Goal: Information Seeking & Learning: Find specific fact

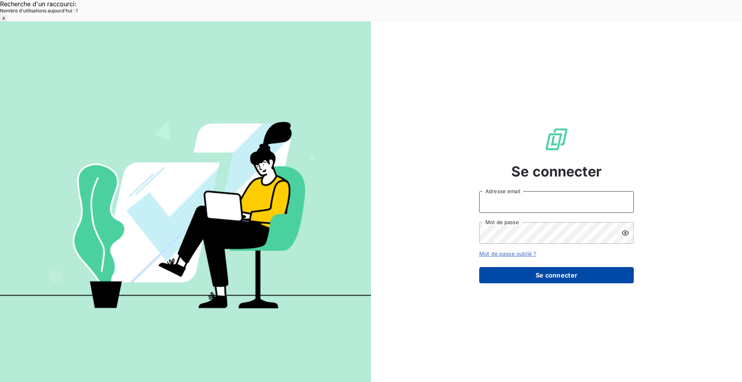
type input "[EMAIL_ADDRESS][DOMAIN_NAME]"
click at [575, 267] on button "Se connecter" at bounding box center [556, 275] width 155 height 16
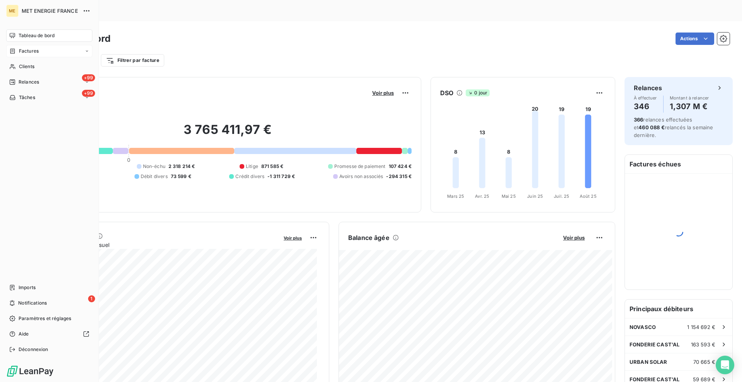
click at [14, 54] on div "Factures" at bounding box center [23, 51] width 29 height 7
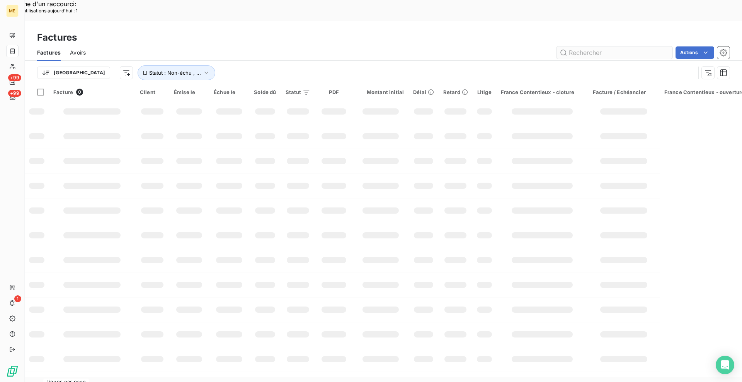
click at [599, 46] on input "text" at bounding box center [615, 52] width 116 height 12
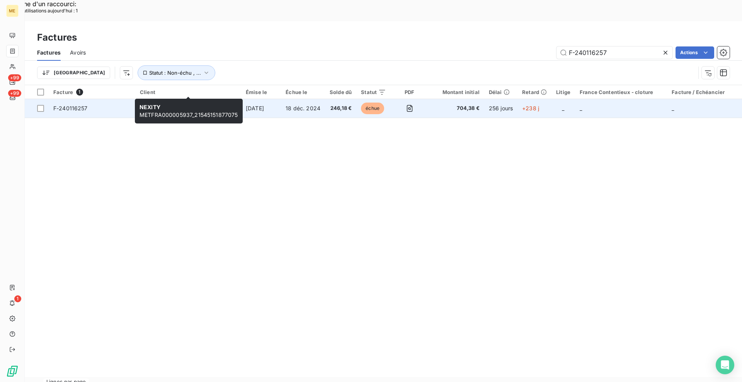
type input "F-240116257"
click at [196, 108] on span "METFRA000005937_21545151877075" at bounding box center [188, 112] width 97 height 8
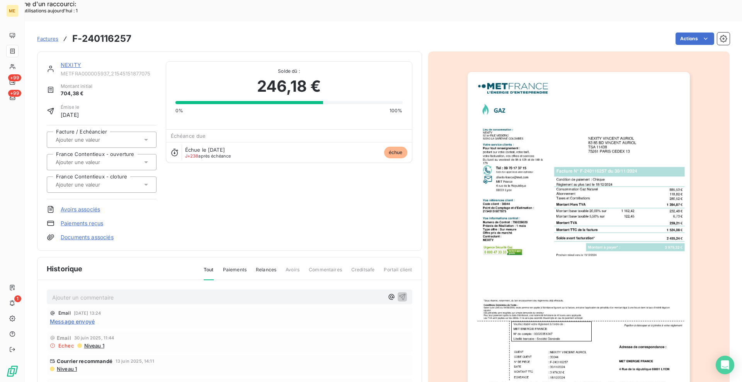
click at [68, 61] on link "NEXITY" at bounding box center [71, 64] width 20 height 7
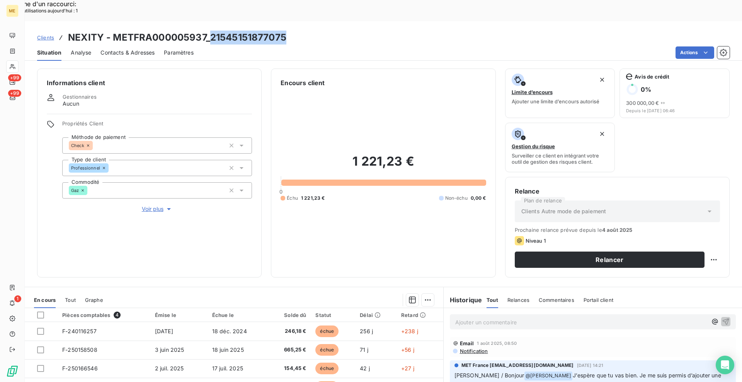
drag, startPoint x: 286, startPoint y: 15, endPoint x: 210, endPoint y: 16, distance: 76.2
click at [210, 31] on h3 "NEXITY - METFRA000005937_21545151877075" at bounding box center [177, 38] width 218 height 14
click at [280, 46] on div "Actions" at bounding box center [466, 52] width 527 height 12
drag, startPoint x: 289, startPoint y: 16, endPoint x: 211, endPoint y: 15, distance: 77.7
click at [211, 31] on div "Clients NEXITY - METFRA000005937_21545151877075" at bounding box center [384, 38] width 718 height 14
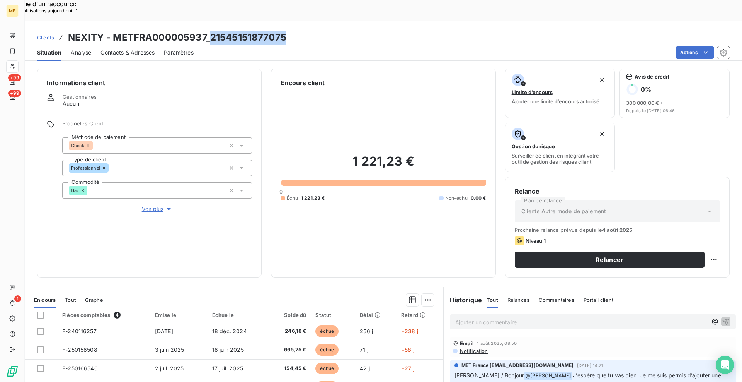
copy h3 "21545151877075"
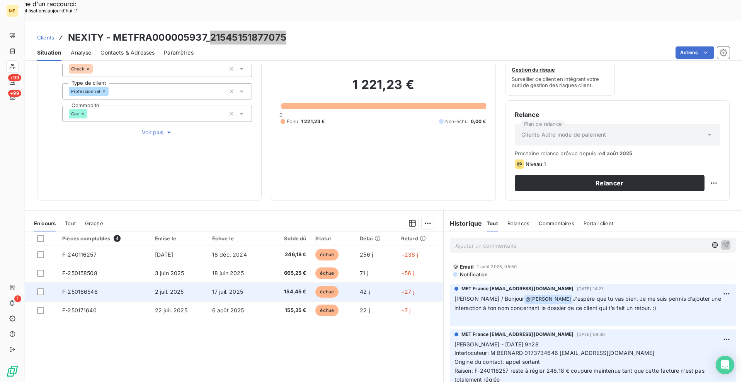
scroll to position [77, 0]
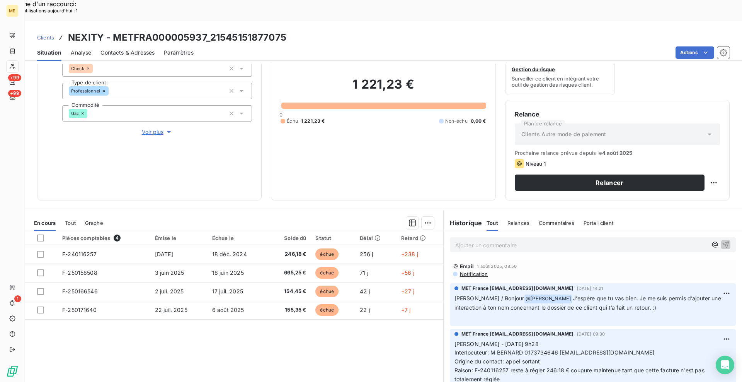
click at [472, 240] on p "Ajouter un commentaire ﻿" at bounding box center [581, 245] width 252 height 10
click at [512, 240] on p "Ajouter un commentaire ﻿" at bounding box center [581, 245] width 252 height 10
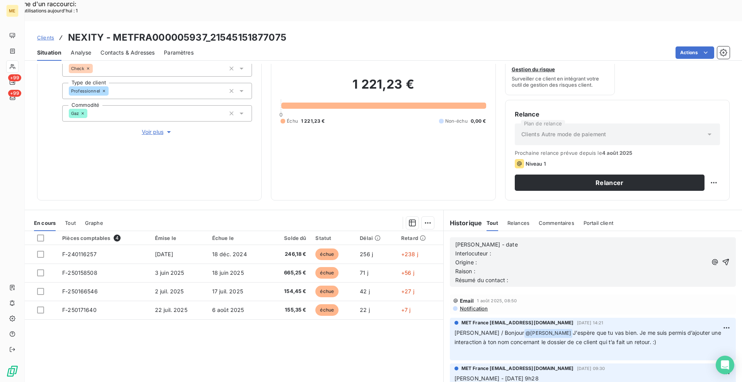
click at [486, 240] on p "[PERSON_NAME] - date" at bounding box center [581, 244] width 252 height 9
click at [493, 249] on p "Interlocuteur :" at bounding box center [581, 253] width 252 height 9
click at [486, 258] on p "Origine :" at bounding box center [581, 262] width 252 height 9
click at [485, 267] on p "Raison :" at bounding box center [581, 271] width 252 height 9
click at [515, 276] on p "Résumé du contact :" at bounding box center [581, 280] width 252 height 9
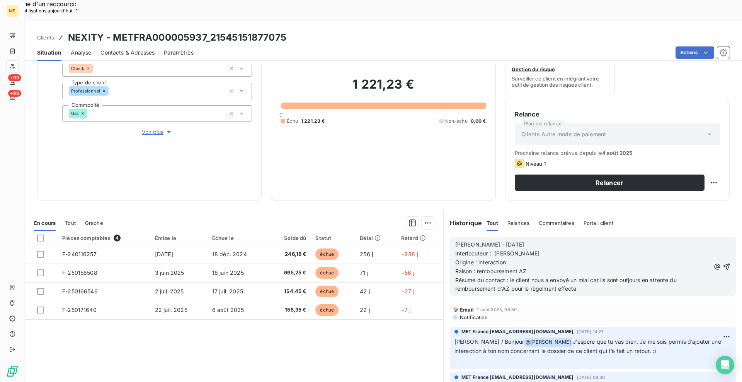
click at [552, 276] on span "Résumé du contact : le client nous a envoyé un mial car ils sont outjours en at…" at bounding box center [566, 283] width 223 height 15
click at [0, 0] on lt-span "règ le ment" at bounding box center [0, 0] width 0 height 0
click at [580, 276] on span "Résumé du contact : le client nous a envoyé un mial car ils sont outjours en at…" at bounding box center [566, 283] width 223 height 15
click at [0, 0] on lt-span "rial" at bounding box center [0, 0] width 0 height 0
click at [629, 276] on span "Résumé du contact : le client nous a envoyé un mail car ils sont outjours en at…" at bounding box center [566, 283] width 223 height 15
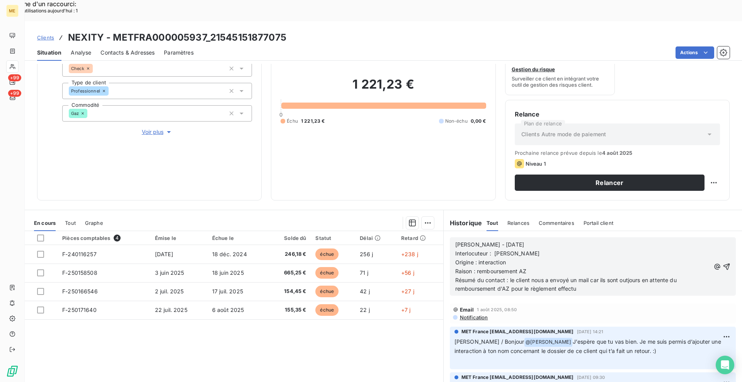
click at [624, 276] on span "Résumé du contact : le client nous a envoyé un mail car ils sont outjours en at…" at bounding box center [566, 283] width 223 height 15
click at [591, 276] on span "Résumé du contact : le client nous a envoyé un mail car ils sont toujours en at…" at bounding box center [566, 283] width 223 height 15
click at [0, 0] on lt-span ", car" at bounding box center [0, 0] width 0 height 0
click at [577, 276] on p "Résumé du contact : le client nous a envoyé un mail, car ils sont toujours en a…" at bounding box center [582, 285] width 255 height 18
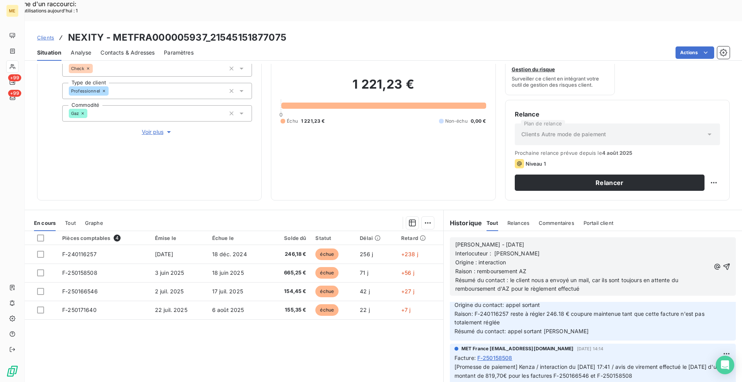
scroll to position [116, 0]
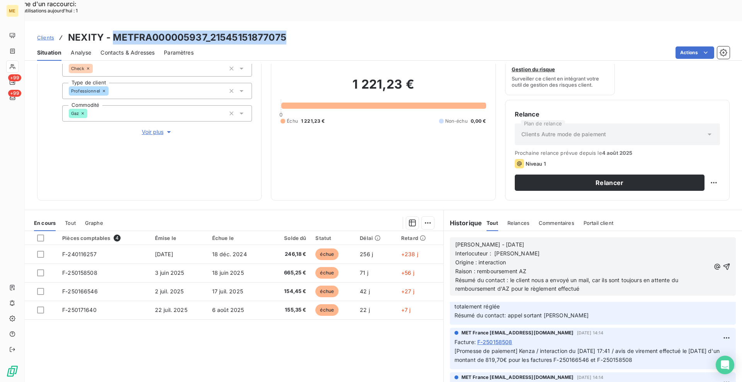
drag, startPoint x: 286, startPoint y: 15, endPoint x: 114, endPoint y: 21, distance: 172.1
click at [114, 31] on div "Clients NEXITY - METFRA000005937_21545151877075" at bounding box center [384, 38] width 718 height 14
copy h3 "METFRA000005937_21545151877075"
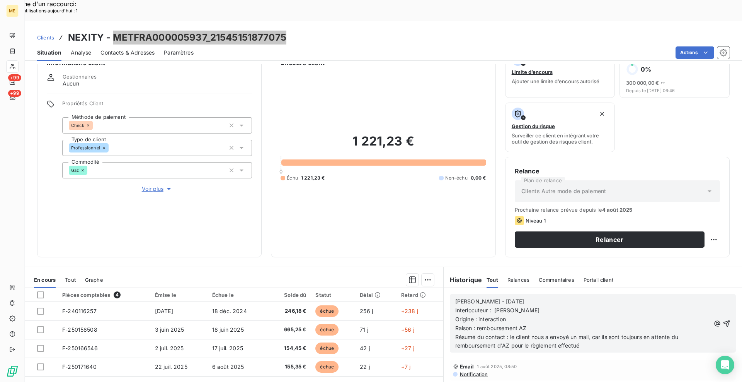
scroll to position [0, 0]
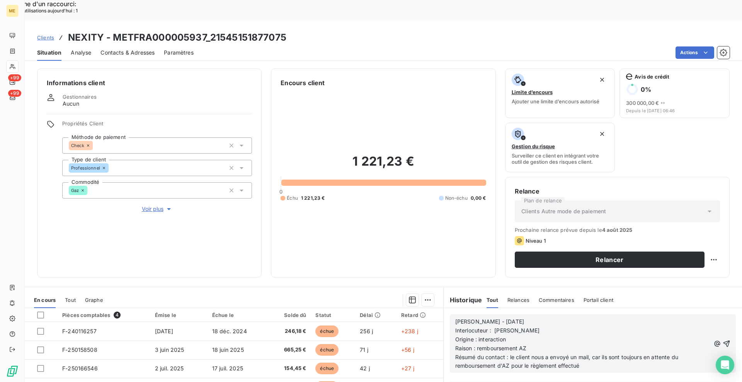
click at [583, 353] on p "Résumé du contact : le client nous a envoyé un mail, car ils sont toujours en a…" at bounding box center [582, 362] width 255 height 18
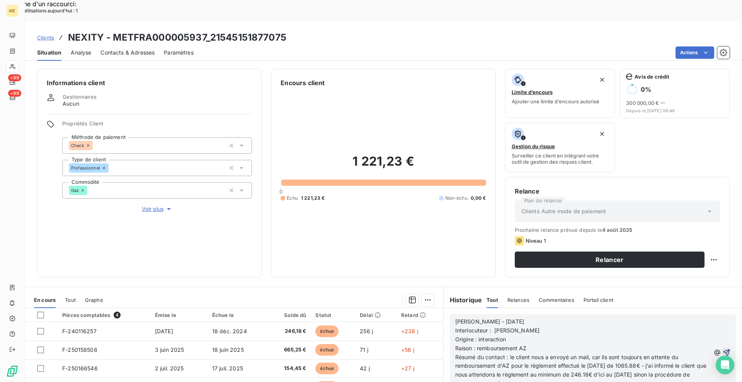
click at [724, 349] on icon "button" at bounding box center [727, 352] width 7 height 7
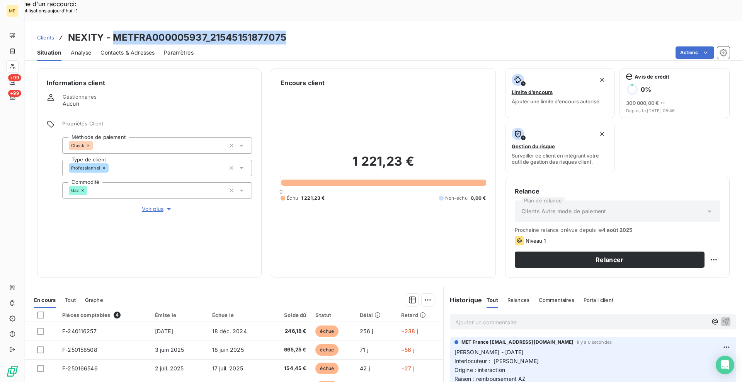
drag, startPoint x: 286, startPoint y: 13, endPoint x: 116, endPoint y: 16, distance: 169.7
click at [116, 31] on div "Clients NEXITY - METFRA000005937_21545151877075" at bounding box center [384, 38] width 718 height 14
copy h3 "METFRA000005937_21545151877075"
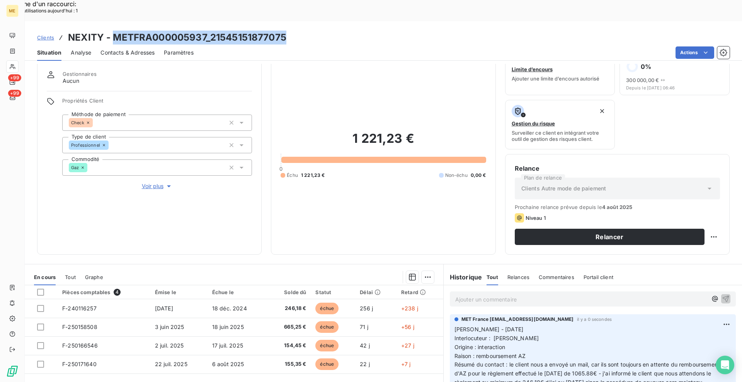
scroll to position [39, 0]
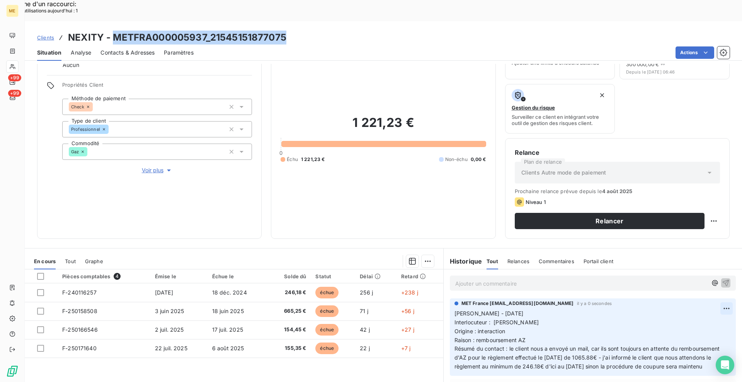
click at [689, 308] on div "Editer" at bounding box center [696, 304] width 43 height 12
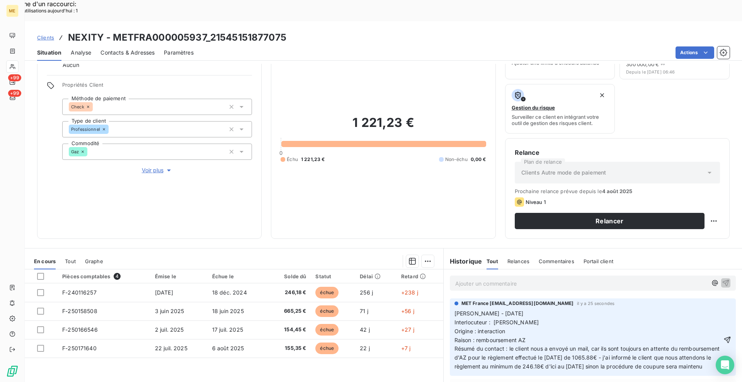
click at [508, 309] on p "[PERSON_NAME] - [DATE] Interlocuteur : [PERSON_NAME] : interaction Raison : rem…" at bounding box center [589, 340] width 268 height 62
click at [40, 34] on span "Clients" at bounding box center [45, 37] width 17 height 6
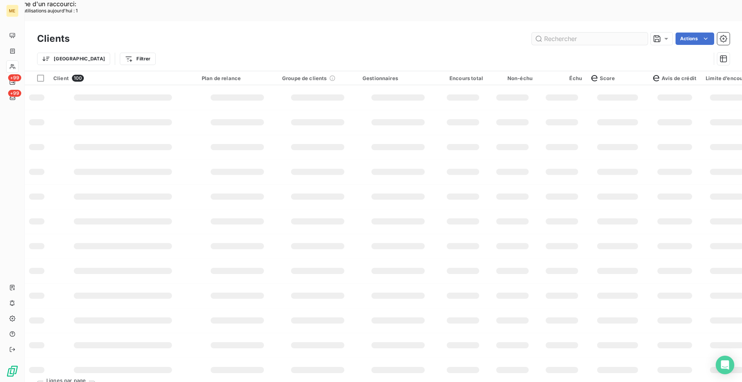
click at [560, 32] on input "text" at bounding box center [590, 38] width 116 height 12
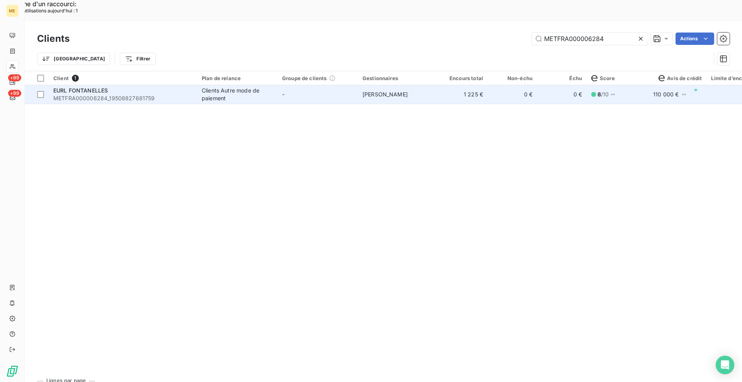
type input "METFRA000006284"
click at [179, 94] on span "METFRA000006284_19508827681759" at bounding box center [122, 98] width 139 height 8
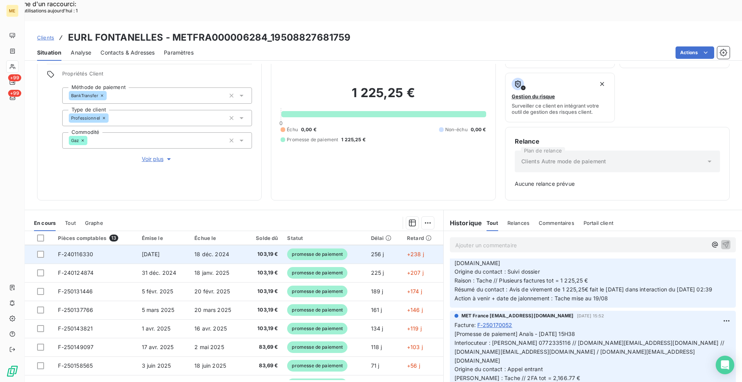
scroll to position [107, 0]
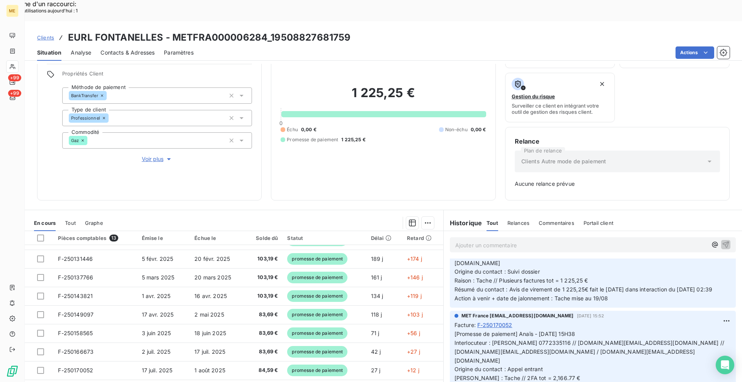
click at [44, 34] on span "Clients" at bounding box center [45, 37] width 17 height 6
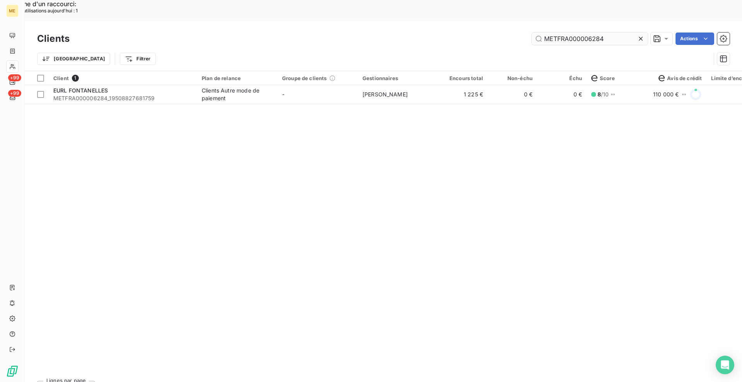
click at [585, 32] on input "METFRA000006284" at bounding box center [590, 38] width 116 height 12
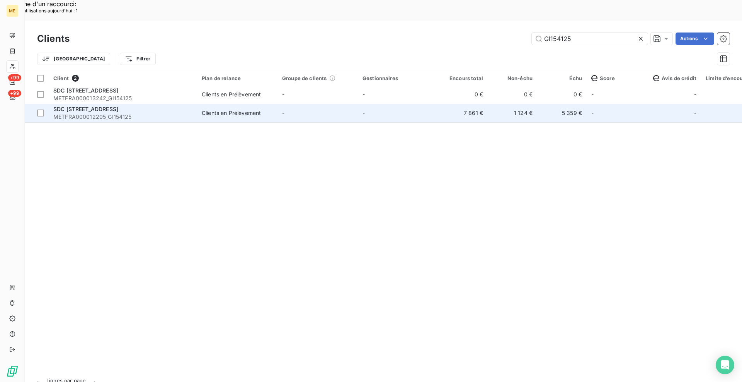
type input "GI154125"
click at [166, 113] on span "METFRA000012205_GI154125" at bounding box center [122, 117] width 139 height 8
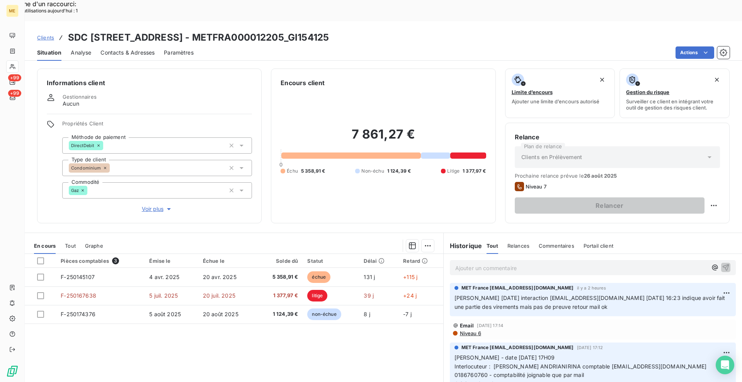
click at [53, 34] on span "Clients" at bounding box center [45, 37] width 17 height 6
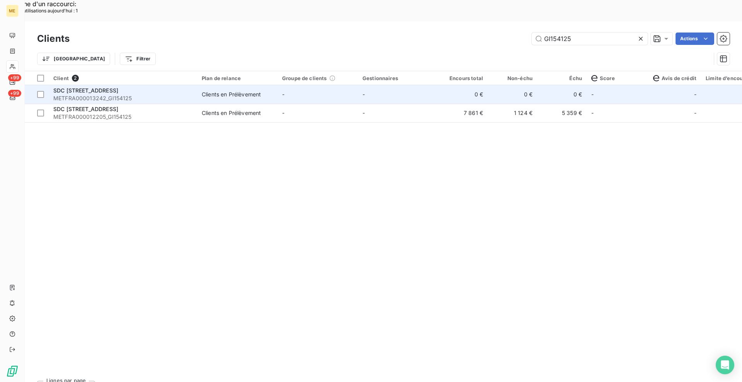
click at [102, 94] on span "METFRA000013242_GI154125" at bounding box center [122, 98] width 139 height 8
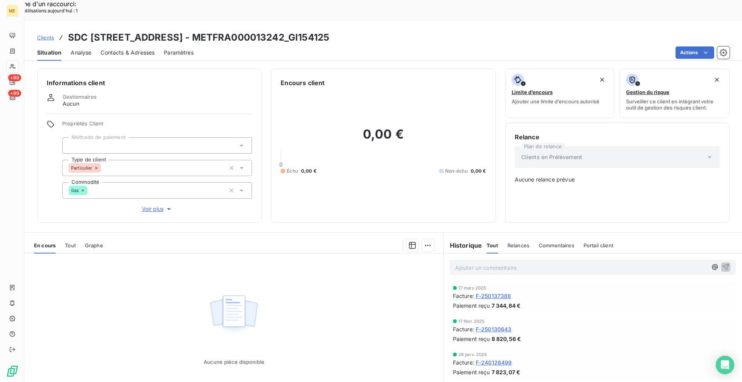
click at [50, 34] on span "Clients" at bounding box center [45, 37] width 17 height 6
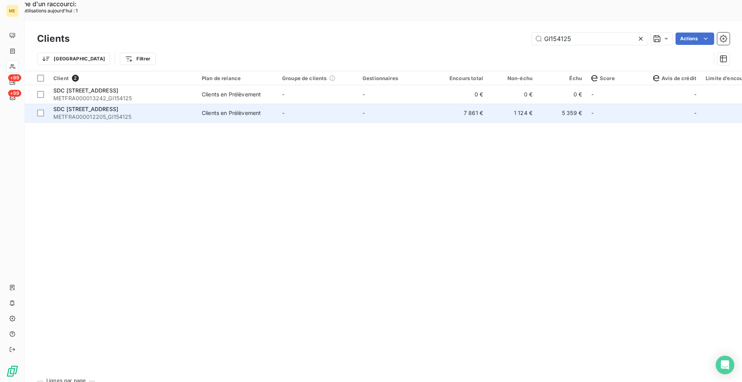
click at [131, 113] on span "METFRA000012205_GI154125" at bounding box center [122, 117] width 139 height 8
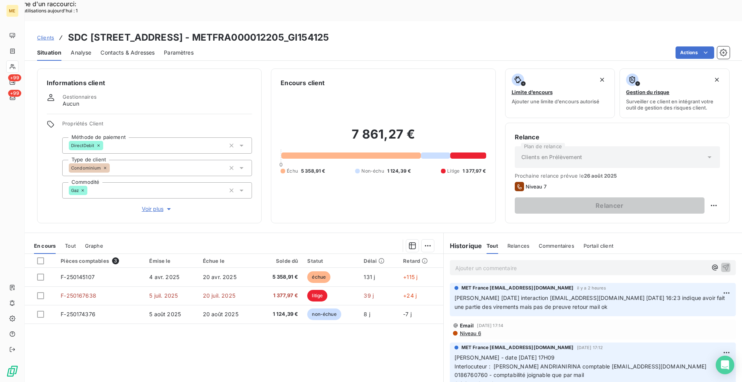
click at [121, 44] on div "Contacts & Adresses" at bounding box center [128, 52] width 54 height 16
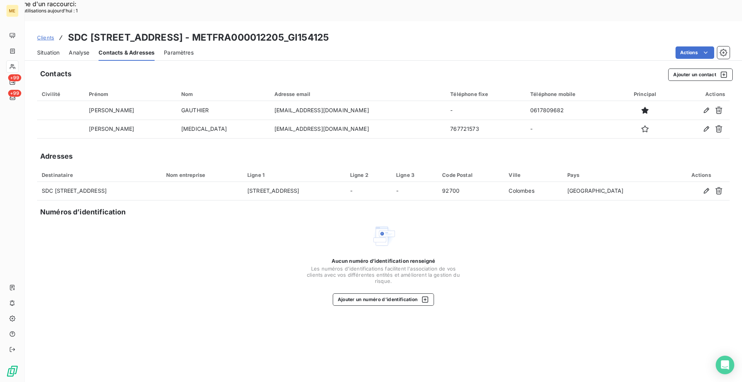
click at [50, 49] on span "Situation" at bounding box center [48, 53] width 22 height 8
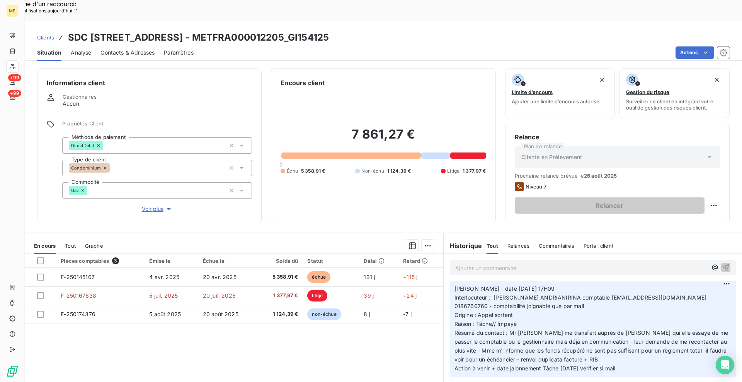
scroll to position [77, 0]
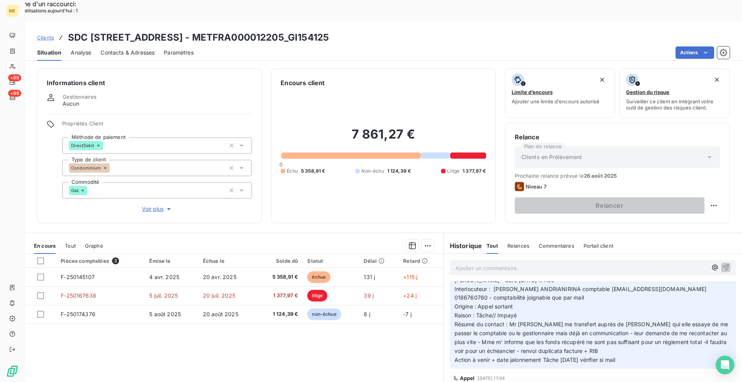
click at [268, 64] on div "Informations client Gestionnaires Aucun Propriétés Client Méthode de paiement D…" at bounding box center [384, 233] width 718 height 339
click at [121, 49] on span "Contacts & Adresses" at bounding box center [128, 53] width 54 height 8
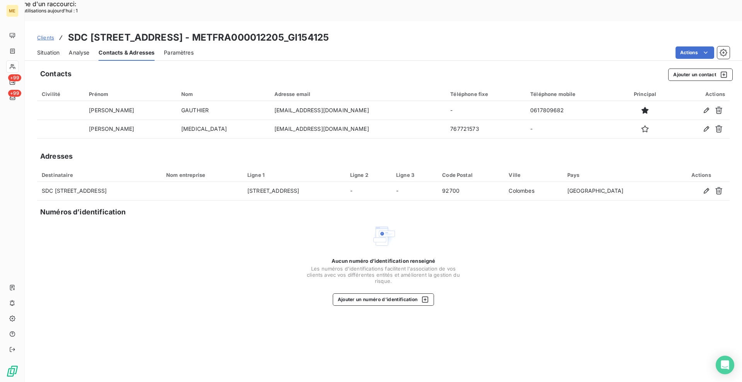
click at [217, 223] on div "Aucun numéro d’identification renseigné Les numéros d'identifications faciliten…" at bounding box center [383, 264] width 693 height 82
click at [52, 49] on span "Situation" at bounding box center [48, 53] width 22 height 8
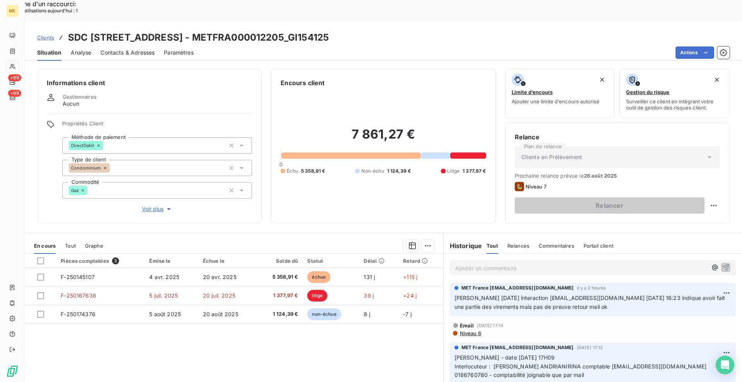
drag, startPoint x: 456, startPoint y: 14, endPoint x: 313, endPoint y: 18, distance: 143.5
click at [313, 31] on div "Clients SDC [STREET_ADDRESS] - METFRA000012205_GI154125" at bounding box center [384, 38] width 718 height 14
copy h3 "METFRA000012205_GI154125"
click at [49, 34] on span "Clients" at bounding box center [45, 37] width 17 height 6
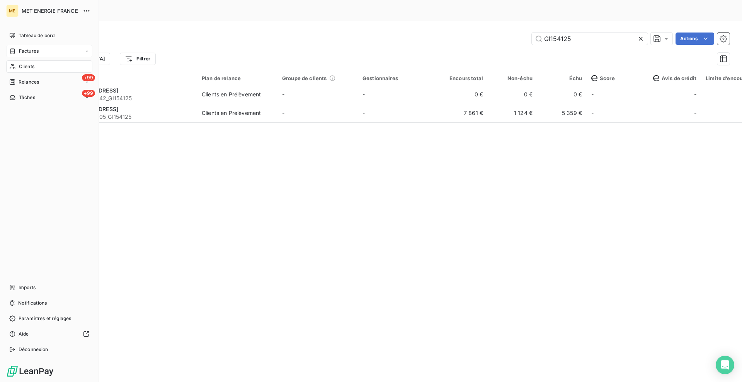
click at [13, 50] on icon at bounding box center [12, 51] width 7 height 6
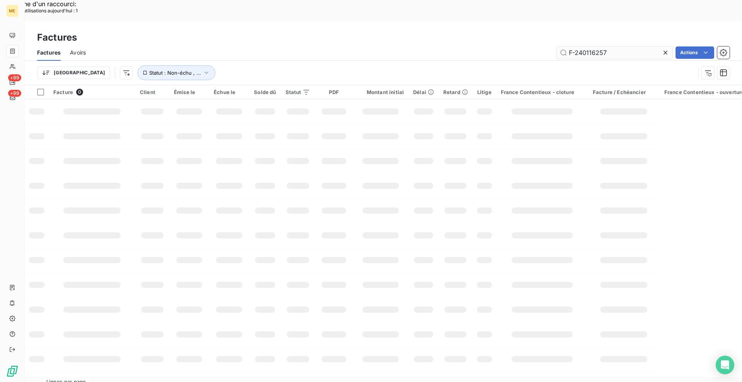
drag, startPoint x: 611, startPoint y: 31, endPoint x: 569, endPoint y: 31, distance: 42.1
click at [569, 46] on input "F-240116257" at bounding box center [615, 52] width 116 height 12
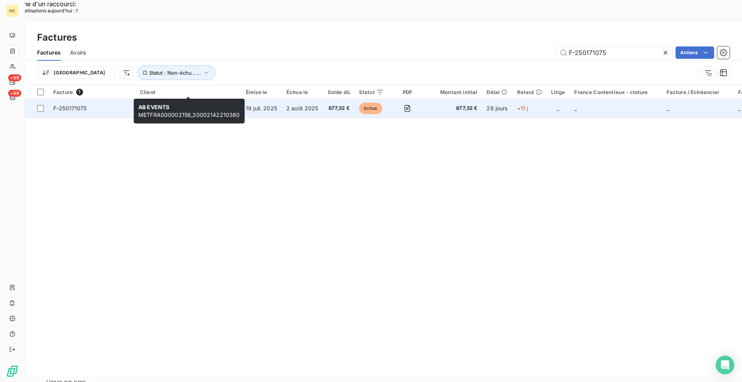
type input "F-250171075"
click at [159, 101] on span "AB EVENTS" at bounding box center [155, 104] width 31 height 7
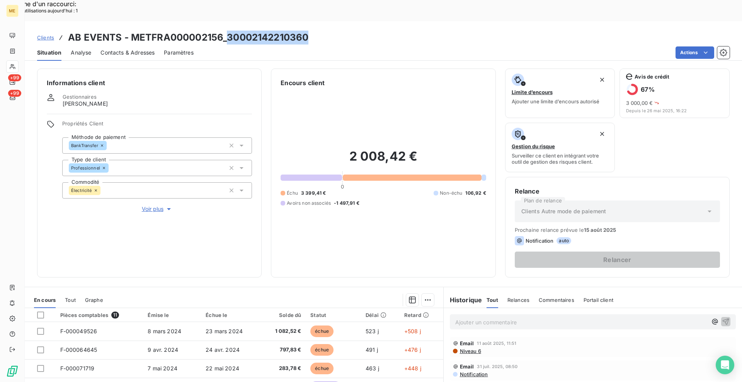
drag, startPoint x: 317, startPoint y: 16, endPoint x: 228, endPoint y: 12, distance: 89.4
click at [228, 31] on div "Clients AB EVENTS - METFRA000002156_30002142210360" at bounding box center [384, 38] width 718 height 14
copy h3 "30002142210360"
click at [34, 31] on div "Clients AB EVENTS - METFRA000002156_30002142210360" at bounding box center [384, 38] width 718 height 14
click at [40, 34] on span "Clients" at bounding box center [45, 37] width 17 height 6
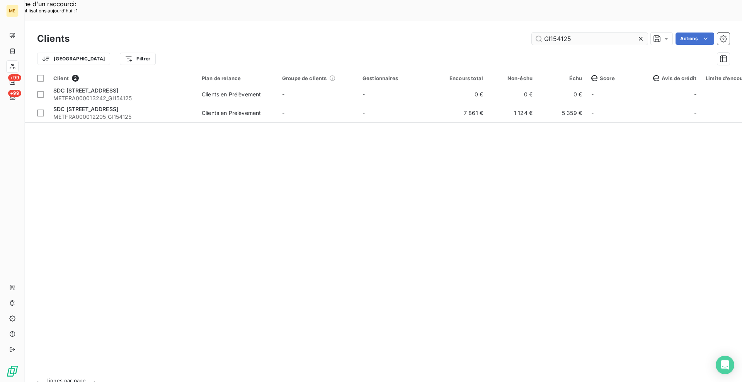
click at [552, 32] on input "GI154125" at bounding box center [590, 38] width 116 height 12
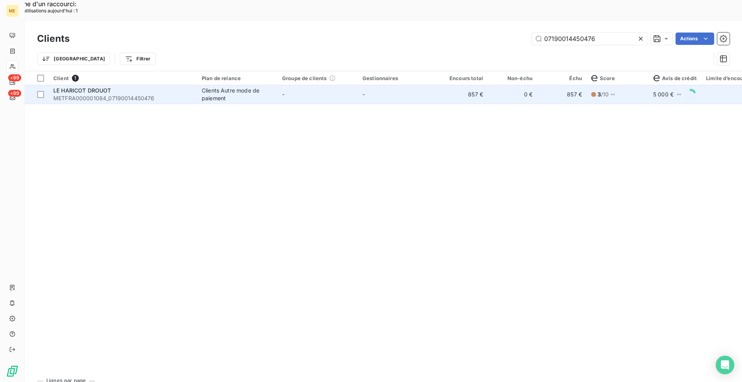
type input "07190014450476"
click at [120, 94] on span "METFRA000001084_07190014450476" at bounding box center [122, 98] width 139 height 8
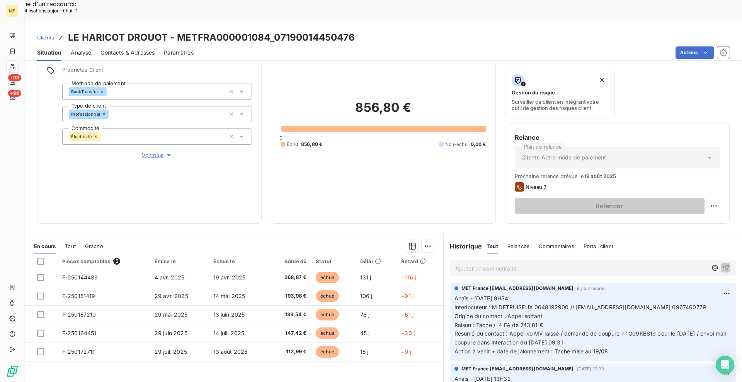
scroll to position [77, 0]
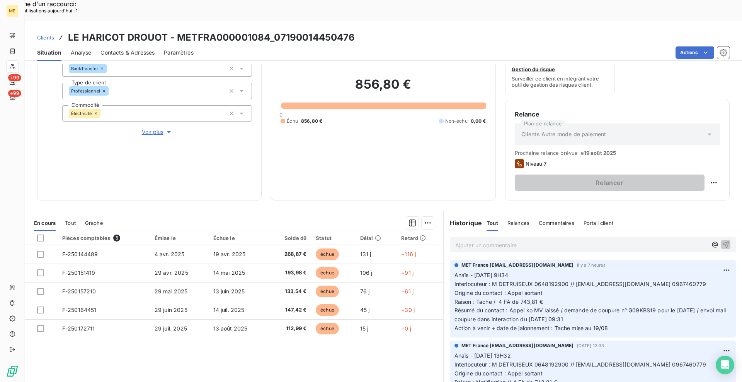
click at [148, 44] on div "Contacts & Adresses" at bounding box center [128, 52] width 54 height 16
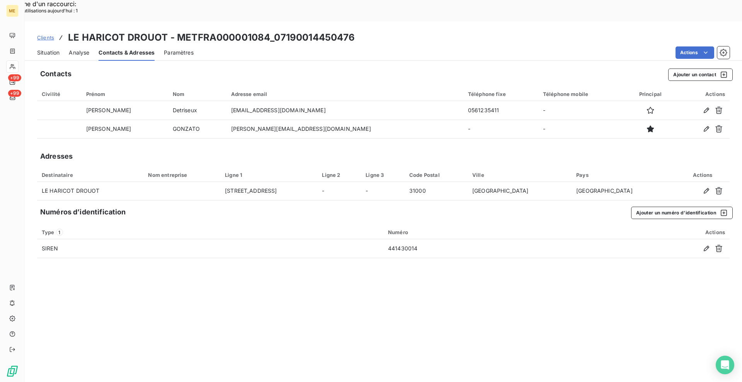
click at [49, 49] on span "Situation" at bounding box center [48, 53] width 22 height 8
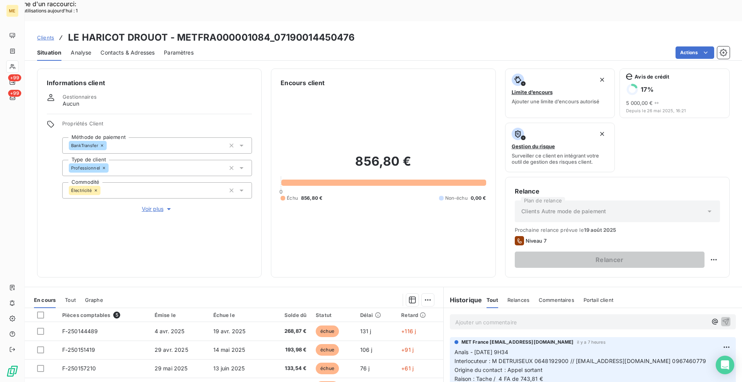
click at [182, 94] on div "Gestionnaires Aucun" at bounding box center [149, 101] width 205 height 14
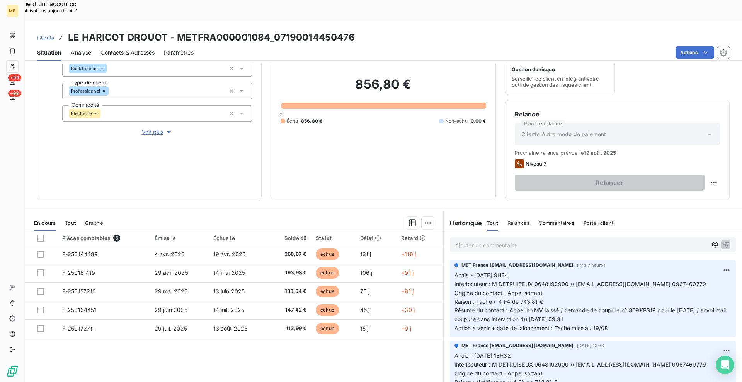
click at [161, 128] on span "Voir plus" at bounding box center [157, 132] width 31 height 8
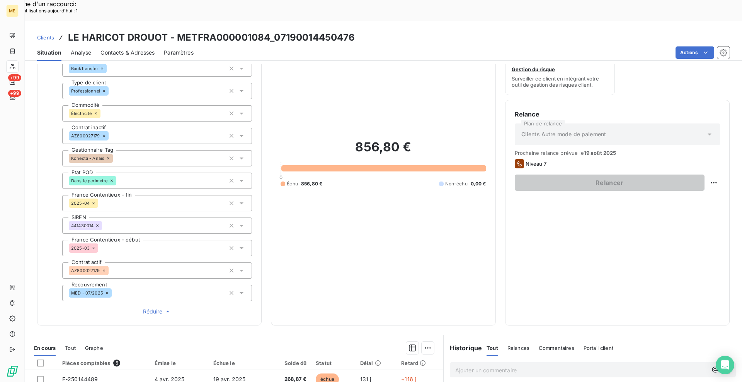
click at [147, 307] on span "Réduire" at bounding box center [157, 311] width 29 height 8
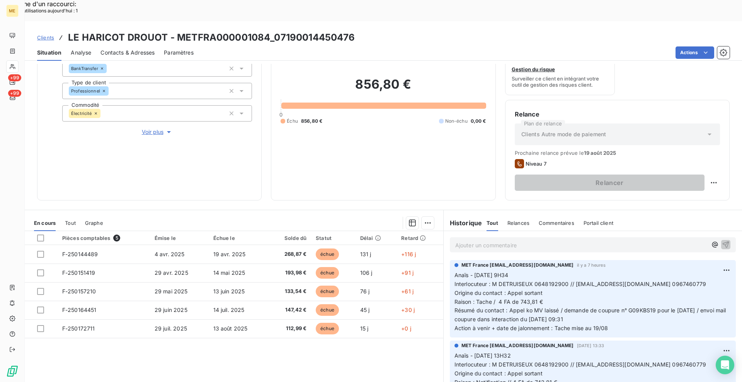
click at [260, 171] on div "Informations client Gestionnaires Aucun Propriétés Client Méthode de paiement B…" at bounding box center [384, 95] width 718 height 209
click at [269, 179] on div "Informations client Gestionnaires Aucun Propriétés Client Méthode de paiement B…" at bounding box center [384, 233] width 718 height 339
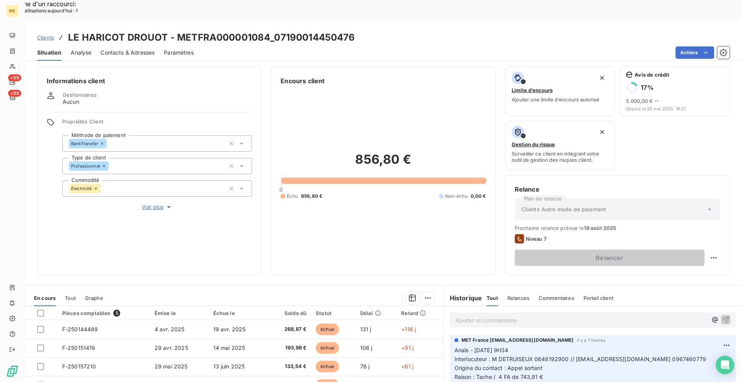
scroll to position [0, 0]
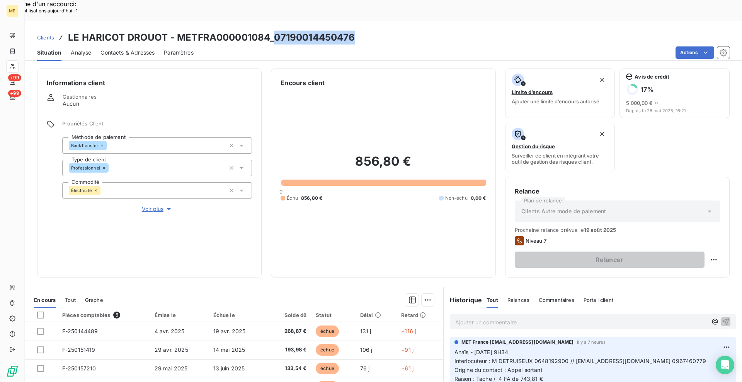
drag, startPoint x: 364, startPoint y: 19, endPoint x: 273, endPoint y: 13, distance: 90.7
click at [273, 31] on div "Clients LE HARICOT DROUOT - METFRA000001084_07190014450476" at bounding box center [384, 38] width 718 height 14
copy h3 "07190014450476"
click at [322, 46] on div "Actions" at bounding box center [466, 52] width 527 height 12
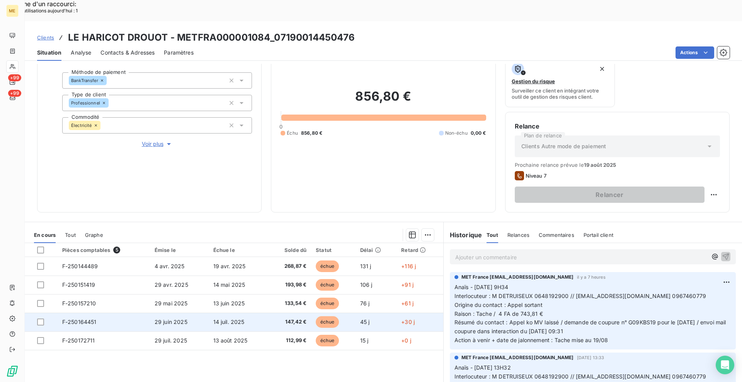
scroll to position [77, 0]
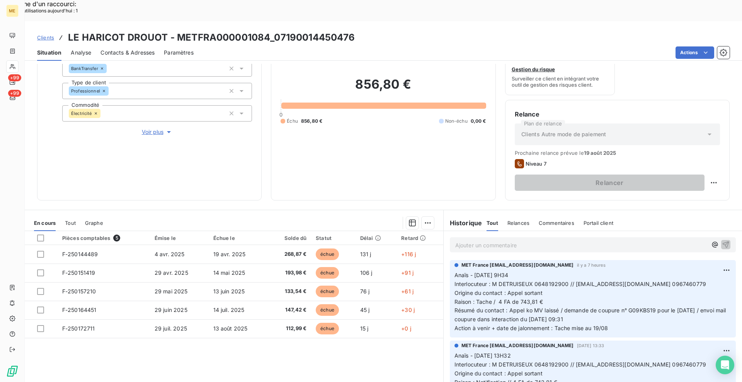
click at [43, 34] on span "Clients" at bounding box center [45, 37] width 17 height 6
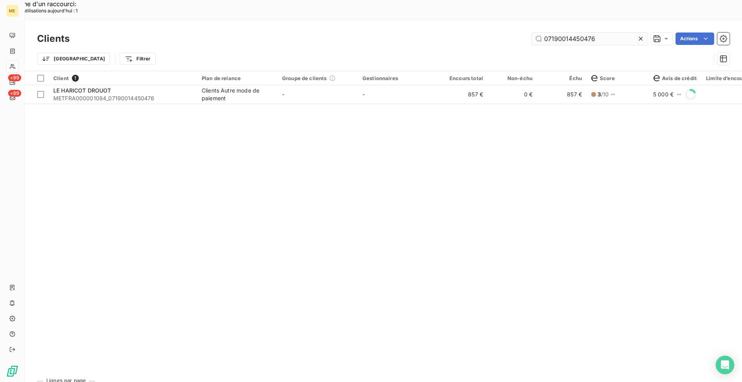
click at [559, 32] on input "07190014450476" at bounding box center [590, 38] width 116 height 12
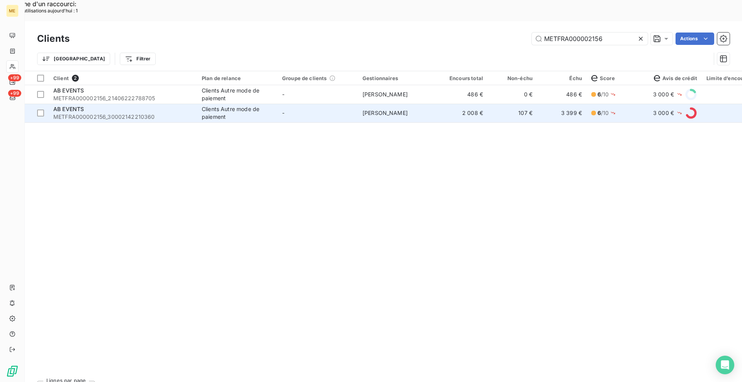
type input "METFRA000002156"
click at [139, 104] on td "AB EVENTS METFRA000002156_30002142210360" at bounding box center [123, 113] width 148 height 19
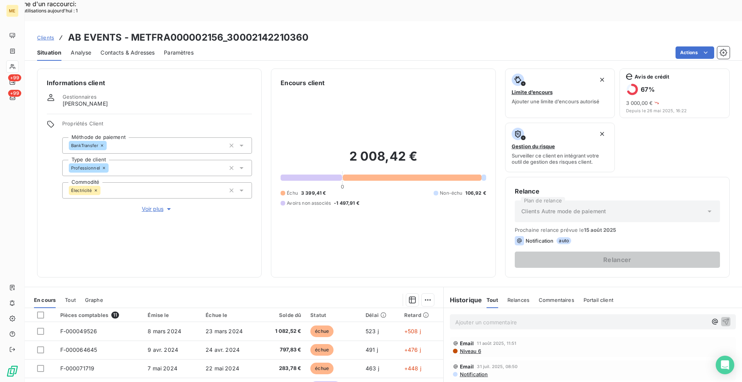
click at [266, 250] on div "Informations client Gestionnaires [PERSON_NAME] Propriétés Client Méthode de pa…" at bounding box center [384, 172] width 718 height 209
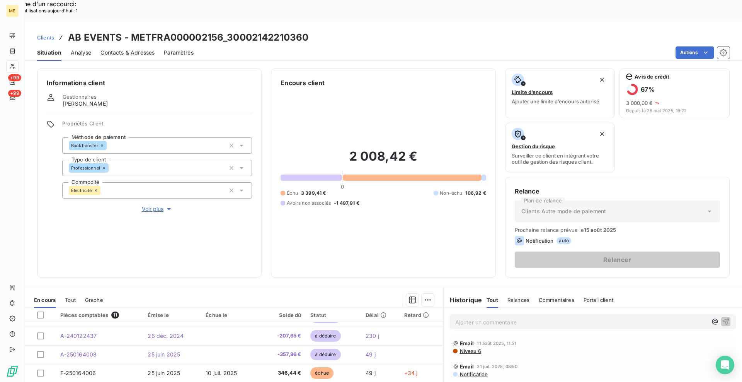
drag, startPoint x: 116, startPoint y: 86, endPoint x: 46, endPoint y: 85, distance: 69.2
click at [46, 85] on div "Informations client Gestionnaires [PERSON_NAME] Propriétés Client Méthode de pa…" at bounding box center [149, 172] width 225 height 209
click at [126, 94] on div "Gestionnaires [PERSON_NAME]" at bounding box center [149, 101] width 205 height 14
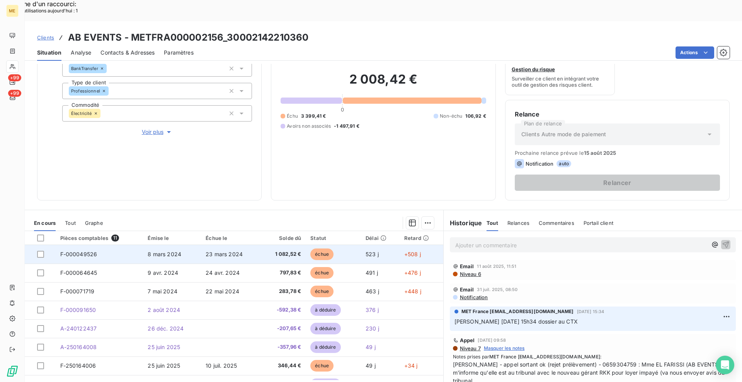
click at [62, 251] on span "F-000049526" at bounding box center [78, 254] width 37 height 7
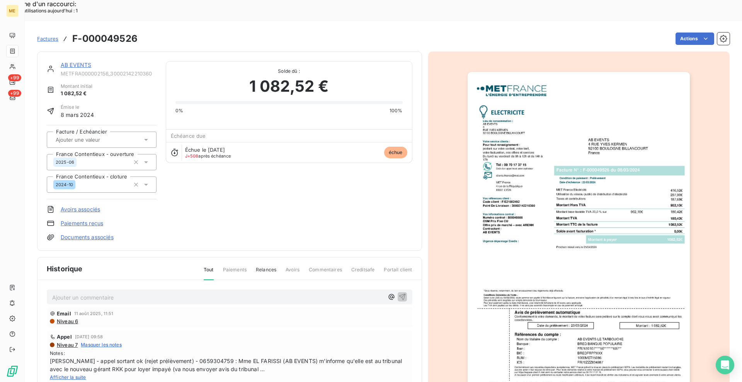
click at [86, 61] on link "AB EVENTS" at bounding box center [76, 64] width 31 height 7
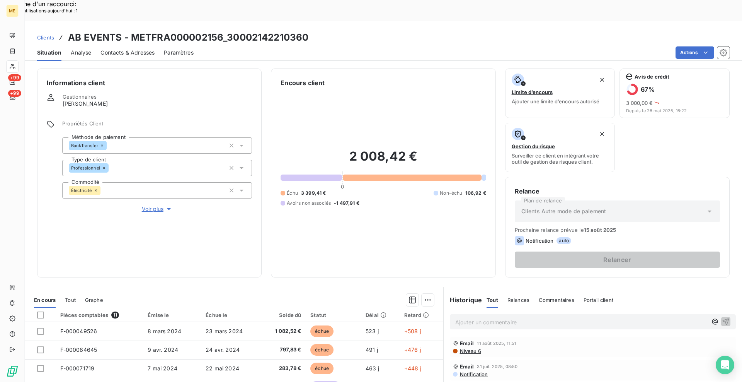
click at [52, 34] on span "Clients" at bounding box center [45, 37] width 17 height 6
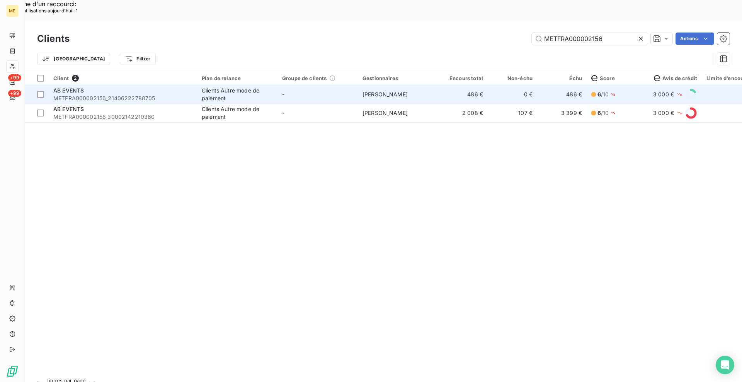
click at [108, 94] on span "METFRA000002156_21406222788705" at bounding box center [122, 98] width 139 height 8
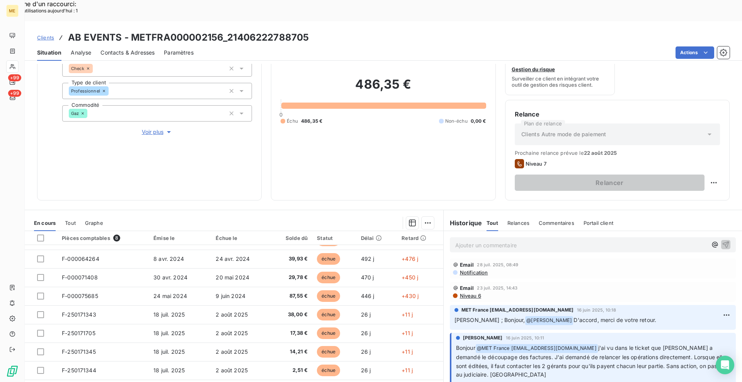
scroll to position [39, 0]
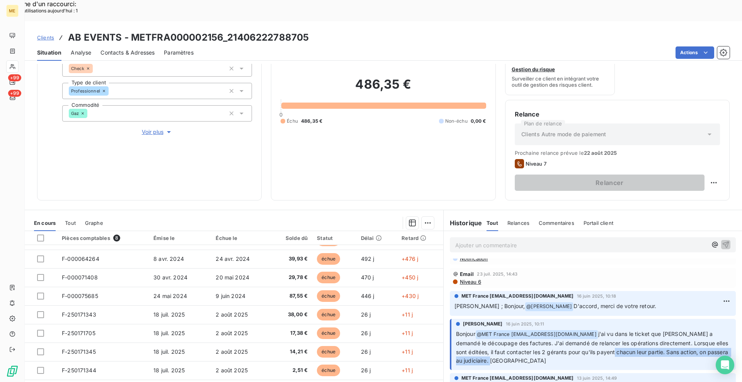
drag, startPoint x: 503, startPoint y: 340, endPoint x: 614, endPoint y: 333, distance: 111.6
click at [614, 333] on p "Bonjour @ MET France [EMAIL_ADDRESS][DOMAIN_NAME] j'ai vu dans le ticket que [P…" at bounding box center [593, 347] width 275 height 36
click at [528, 341] on p "Bonjour @ MET France [EMAIL_ADDRESS][DOMAIN_NAME] j'ai vu dans le ticket que [P…" at bounding box center [593, 347] width 275 height 36
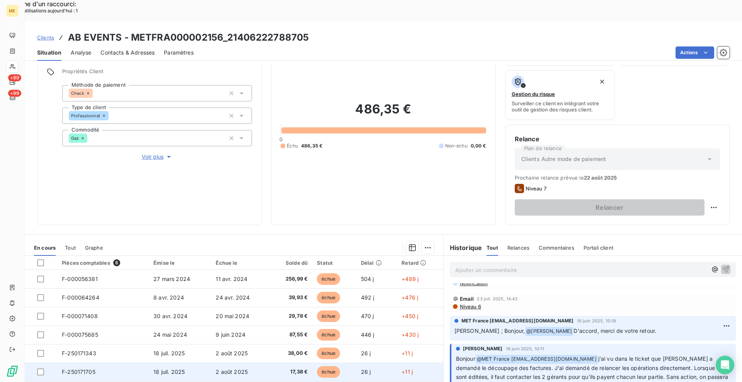
scroll to position [38, 0]
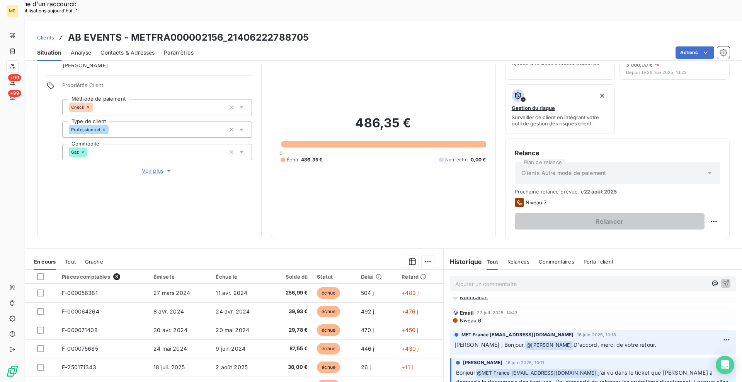
click at [52, 34] on span "Clients" at bounding box center [45, 37] width 17 height 6
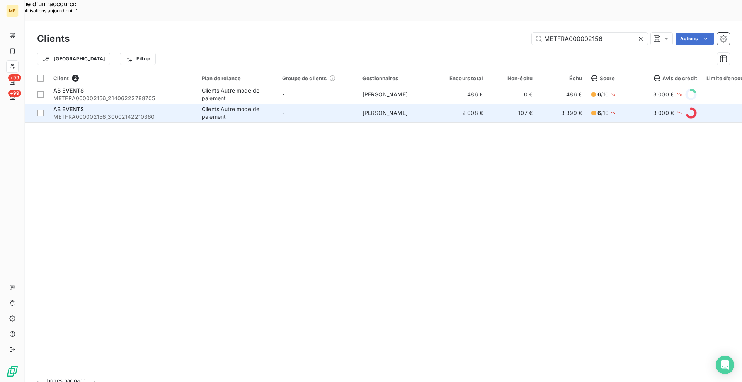
click at [114, 113] on span "METFRA000002156_30002142210360" at bounding box center [122, 117] width 139 height 8
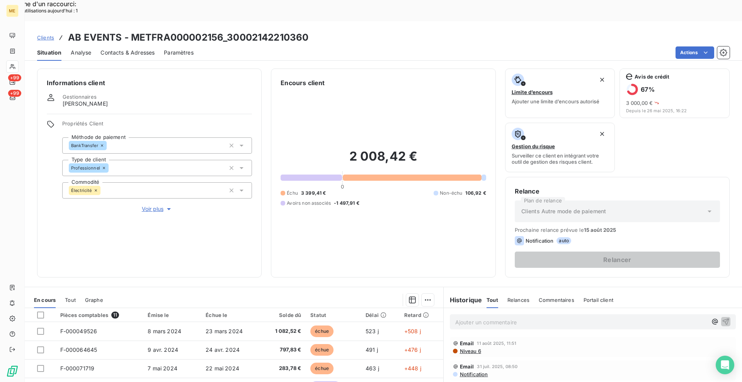
click at [261, 246] on div "Informations client Gestionnaires [PERSON_NAME] Propriétés Client Méthode de pa…" at bounding box center [384, 172] width 718 height 209
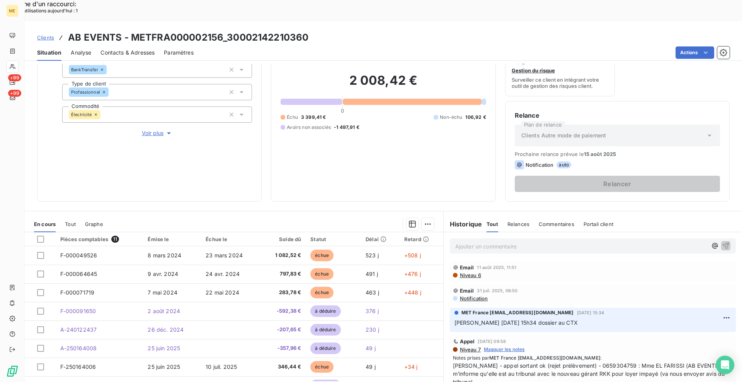
scroll to position [77, 0]
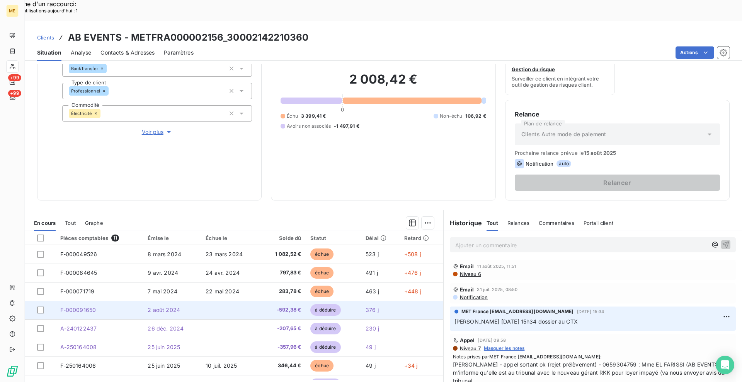
click at [76, 306] on span "F-000091650" at bounding box center [78, 309] width 36 height 7
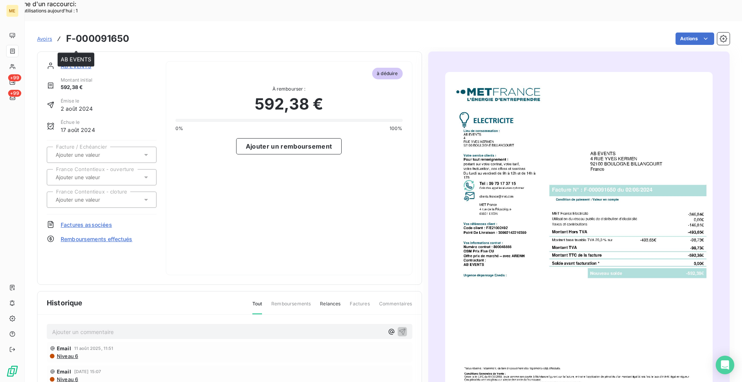
click at [85, 62] on span "AB EVENTS" at bounding box center [76, 66] width 31 height 8
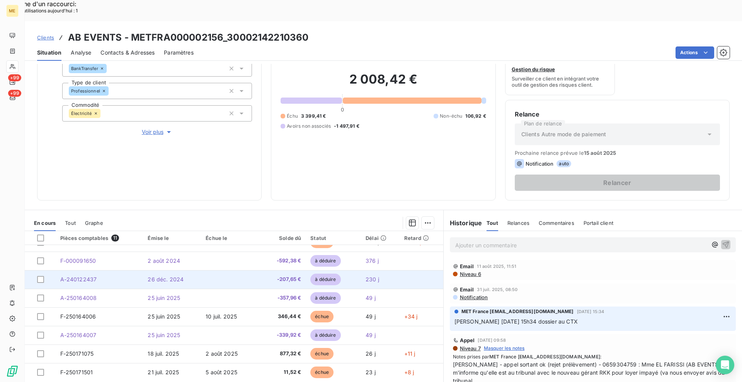
scroll to position [70, 0]
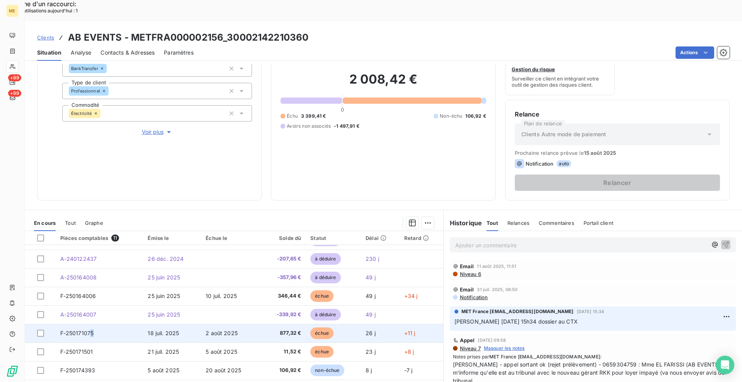
click at [90, 329] on span "F-250171075" at bounding box center [77, 332] width 34 height 7
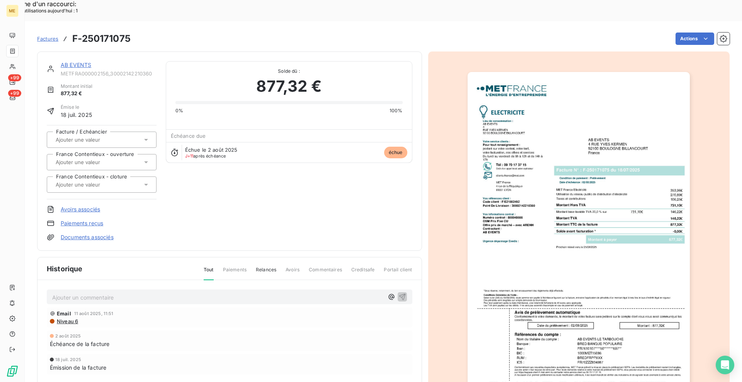
click at [578, 202] on img "button" at bounding box center [579, 229] width 222 height 315
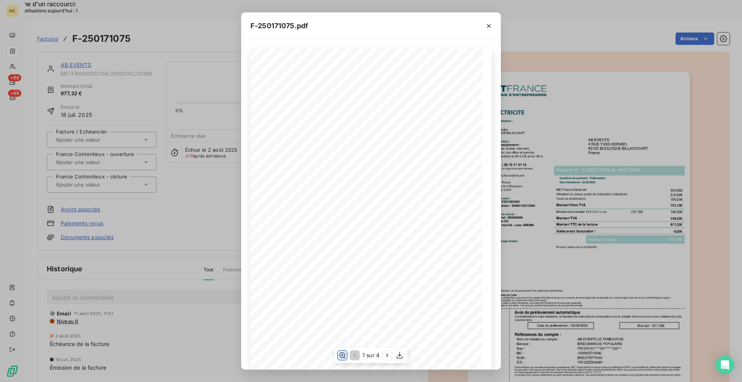
click at [342, 355] on icon "button" at bounding box center [342, 355] width 6 height 6
click at [388, 355] on icon "button" at bounding box center [387, 354] width 2 height 3
click at [491, 26] on icon "button" at bounding box center [489, 26] width 8 height 8
click at [489, 28] on icon "button" at bounding box center [489, 26] width 8 height 8
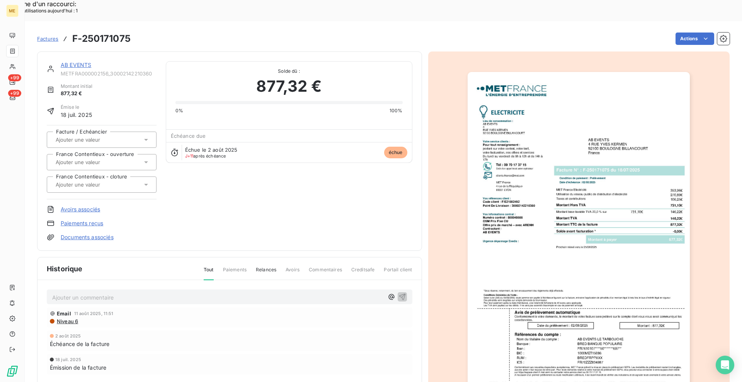
scroll to position [39, 0]
click at [530, 32] on div "Actions" at bounding box center [435, 38] width 590 height 12
click at [82, 61] on link "AB EVENTS" at bounding box center [76, 64] width 31 height 7
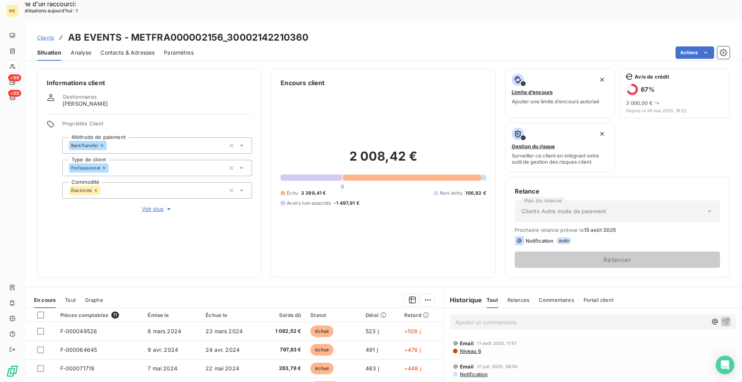
click at [470, 46] on div "Actions" at bounding box center [466, 52] width 527 height 12
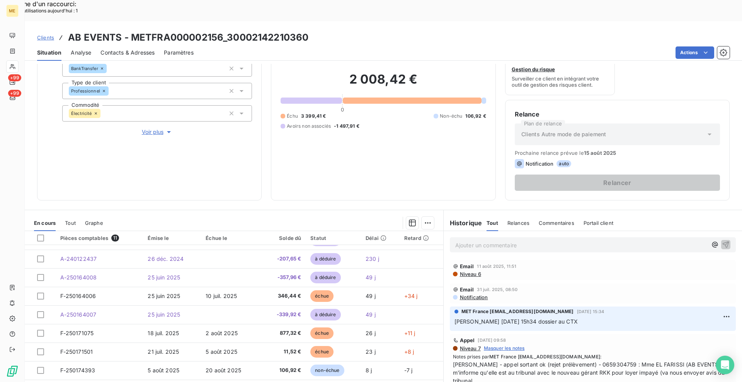
scroll to position [38, 0]
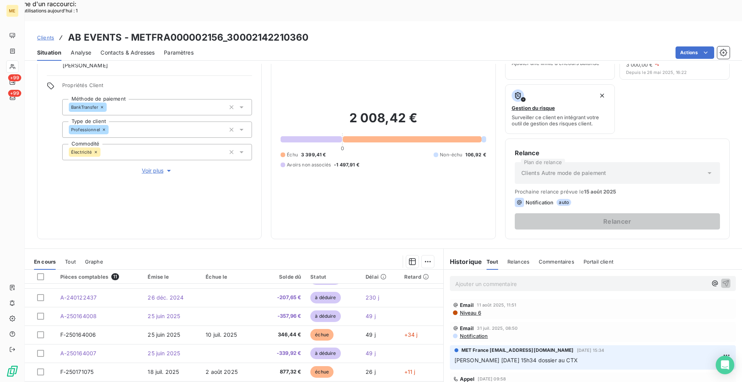
click at [268, 217] on div "Informations client Gestionnaires [PERSON_NAME] Propriétés Client Méthode de pa…" at bounding box center [384, 134] width 718 height 209
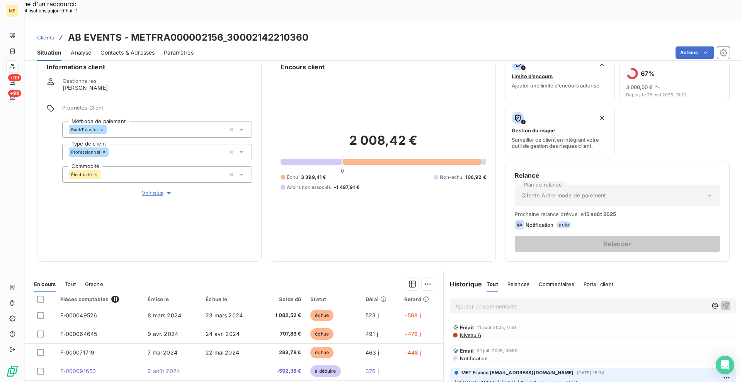
scroll to position [0, 0]
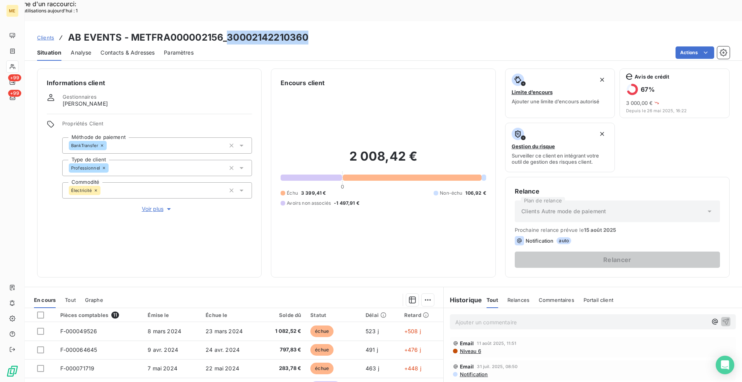
drag, startPoint x: 320, startPoint y: 14, endPoint x: 229, endPoint y: 16, distance: 91.6
click at [229, 31] on div "Clients AB EVENTS - METFRA000002156_30002142210360" at bounding box center [384, 38] width 718 height 14
copy h3 "30002142210360"
click at [515, 31] on div "Clients AB EVENTS - METFRA000002156_30002142210360" at bounding box center [384, 38] width 718 height 14
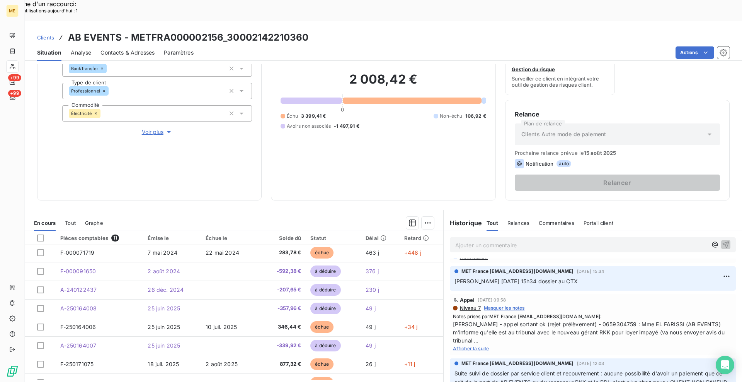
scroll to position [2, 0]
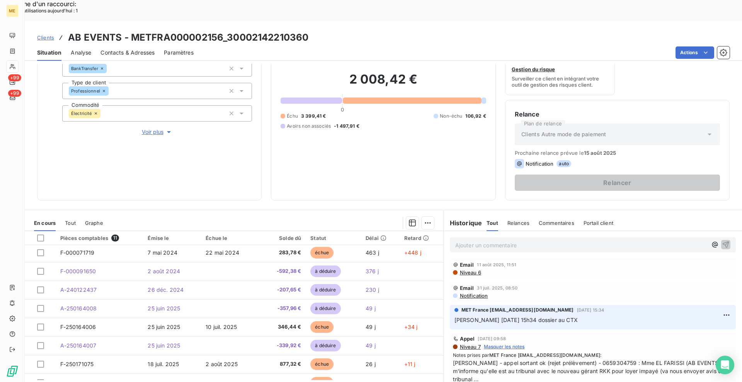
click at [44, 34] on span "Clients" at bounding box center [45, 37] width 17 height 6
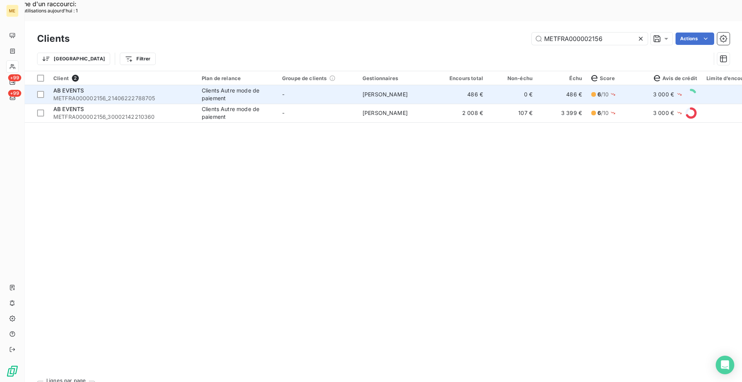
click at [148, 94] on span "METFRA000002156_21406222788705" at bounding box center [122, 98] width 139 height 8
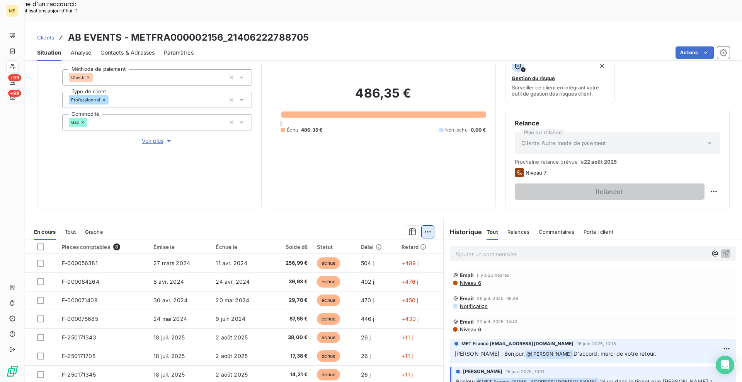
scroll to position [77, 0]
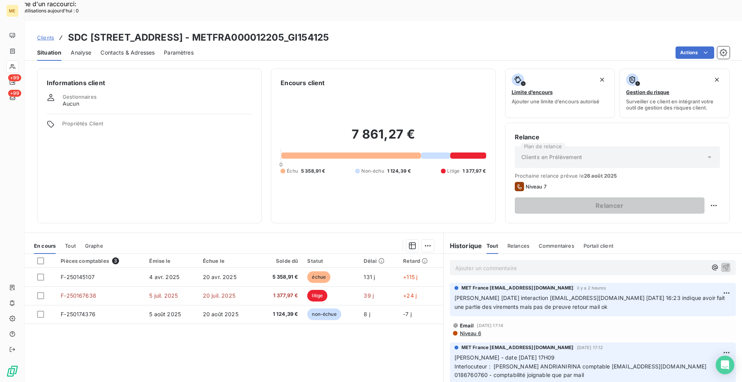
click at [49, 34] on link "Clients" at bounding box center [45, 38] width 17 height 8
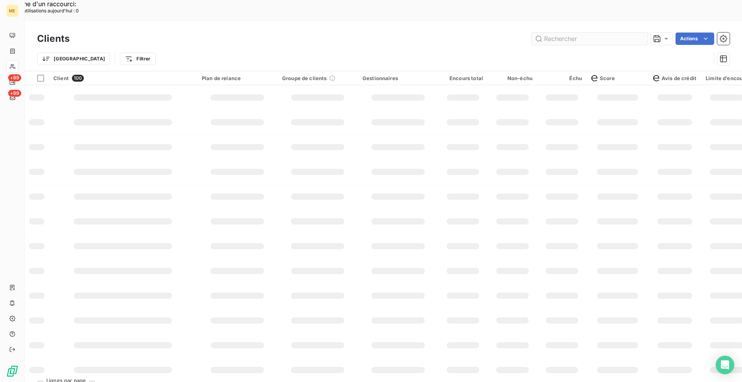
click at [547, 32] on input "text" at bounding box center [590, 38] width 116 height 12
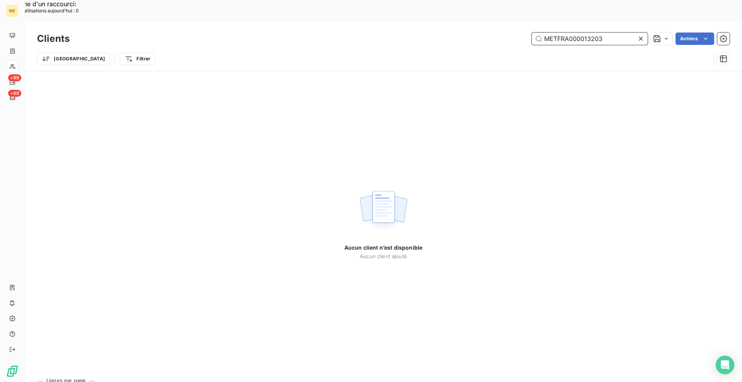
click at [569, 32] on input "METFRA000013203" at bounding box center [590, 38] width 116 height 12
paste input "50057390252352"
type input "50057390252352"
